Goal: Transaction & Acquisition: Purchase product/service

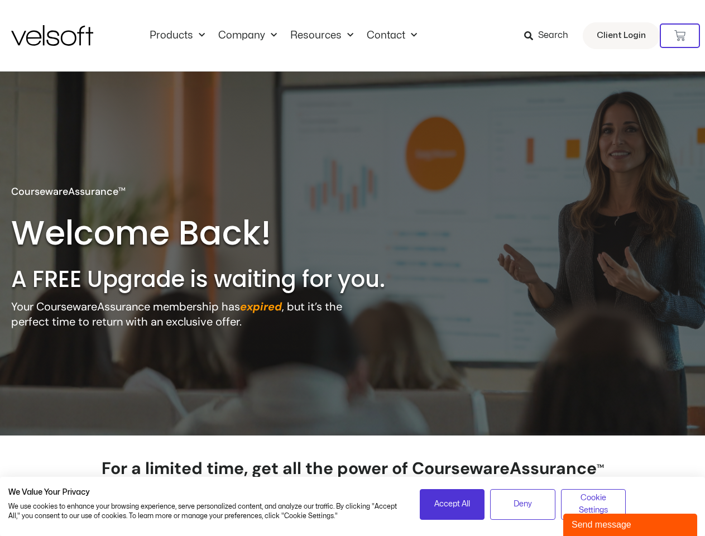
click at [352, 268] on h2 "A FREE Upgrade is waiting for you." at bounding box center [221, 278] width 421 height 29
click at [680, 36] on icon at bounding box center [679, 35] width 11 height 11
click at [452, 504] on span "Accept All" at bounding box center [452, 504] width 36 height 12
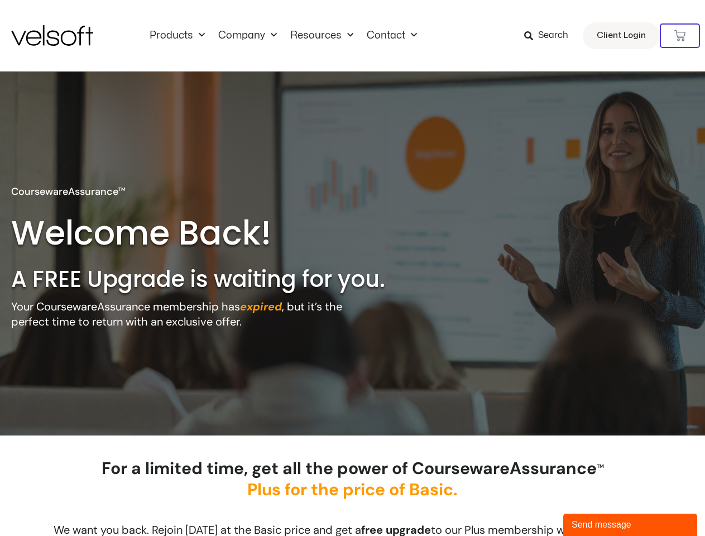
click at [353, 268] on div "No products in the cart." at bounding box center [353, 268] width 0 height 0
click at [630, 524] on div "Send message" at bounding box center [629, 524] width 117 height 13
